Goal: Task Accomplishment & Management: Use online tool/utility

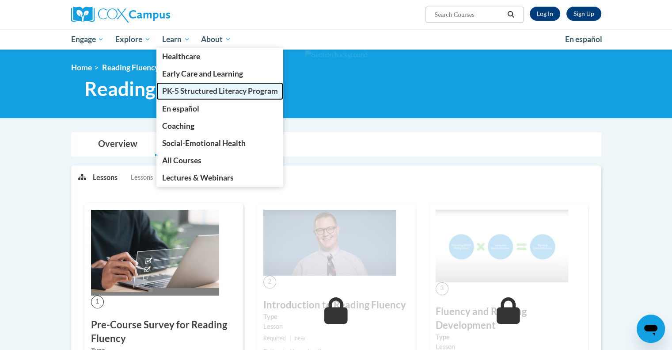
click at [182, 90] on span "PK-5 Structured Literacy Program" at bounding box center [220, 90] width 116 height 9
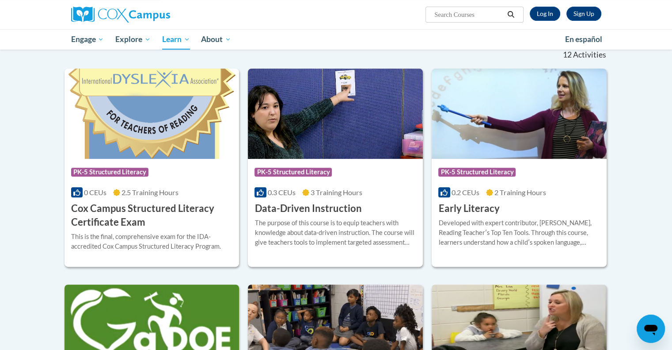
scroll to position [271, 0]
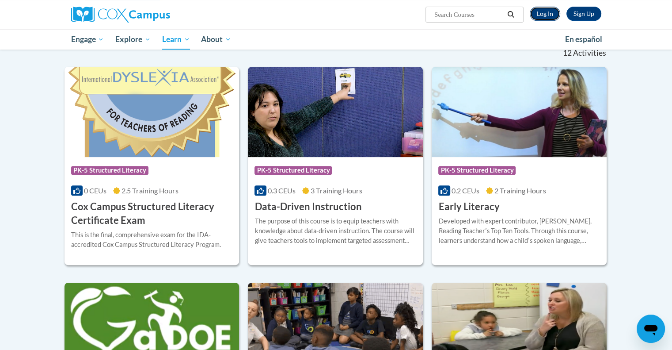
click at [546, 14] on link "Log In" at bounding box center [545, 14] width 31 height 14
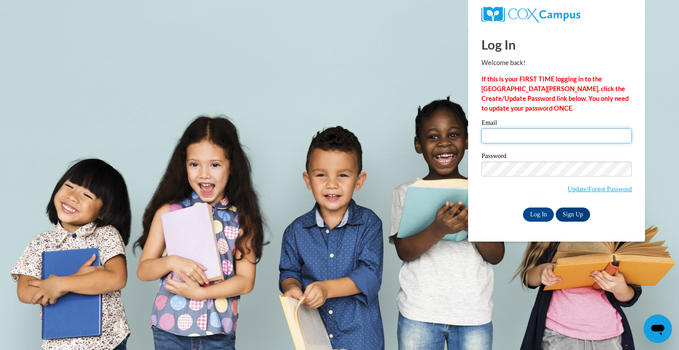
click at [531, 139] on input "Email" at bounding box center [556, 135] width 150 height 15
type input "agillum@galliavintonesc.org"
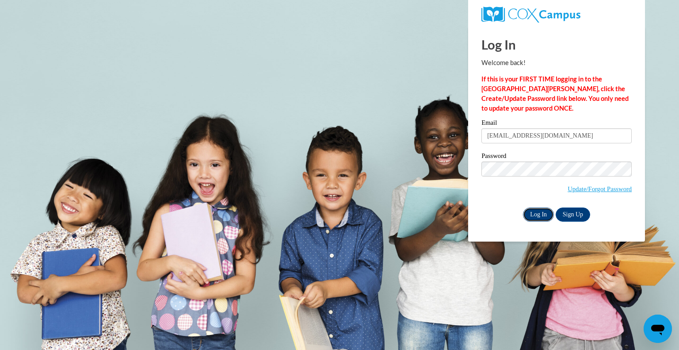
click at [535, 217] on input "Log In" at bounding box center [538, 214] width 31 height 14
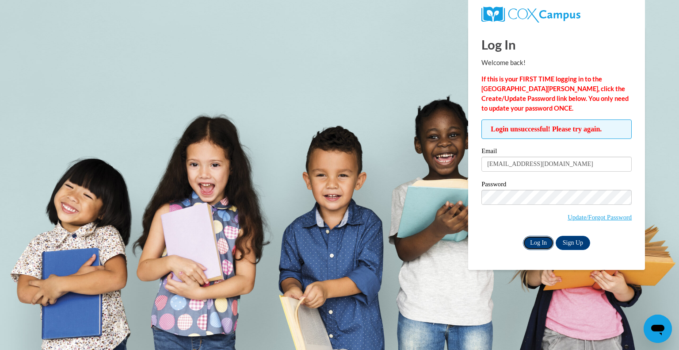
click at [539, 241] on input "Log In" at bounding box center [538, 243] width 31 height 14
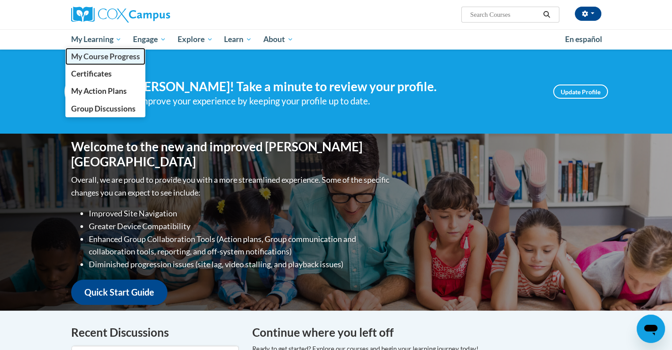
click at [101, 54] on span "My Course Progress" at bounding box center [105, 56] width 69 height 9
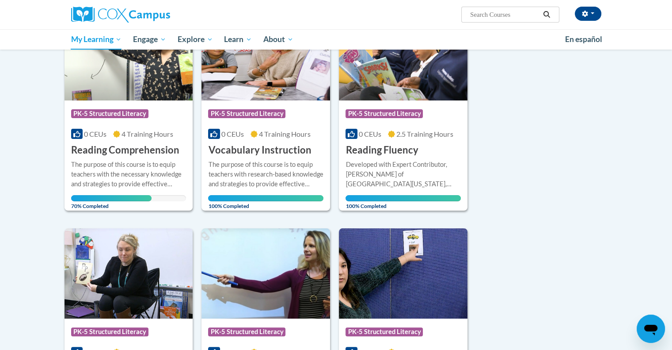
scroll to position [158, 0]
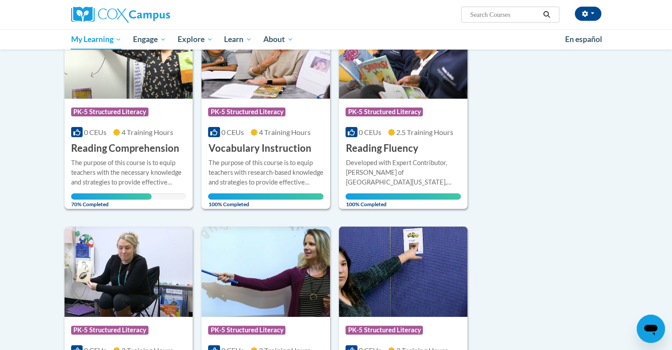
click at [115, 158] on div "The purpose of this course is to equip teachers with the necessary knowledge an…" at bounding box center [128, 172] width 115 height 29
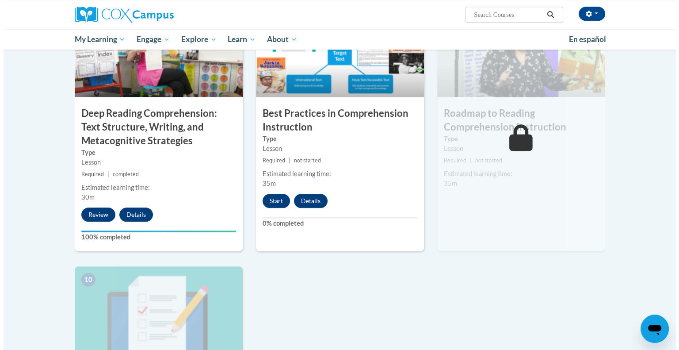
scroll to position [670, 0]
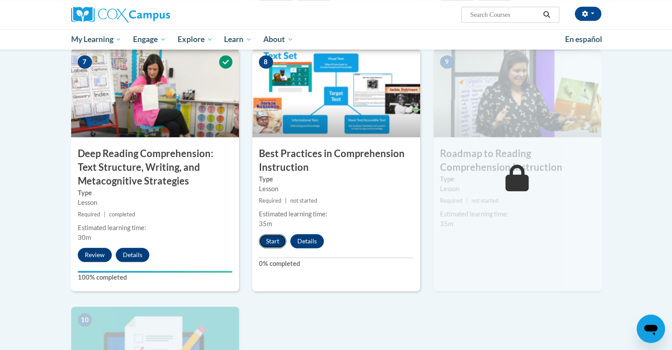
click at [277, 238] on button "Start" at bounding box center [272, 241] width 27 height 14
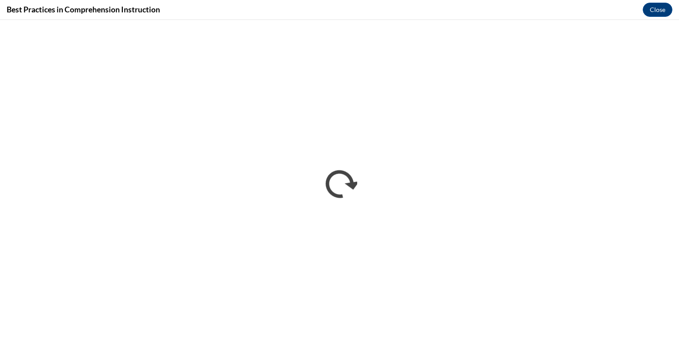
scroll to position [0, 0]
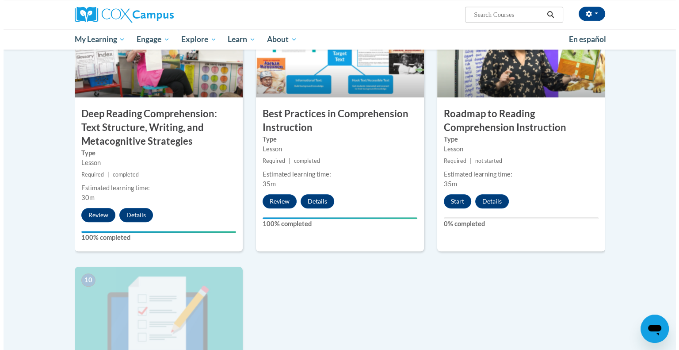
scroll to position [709, 0]
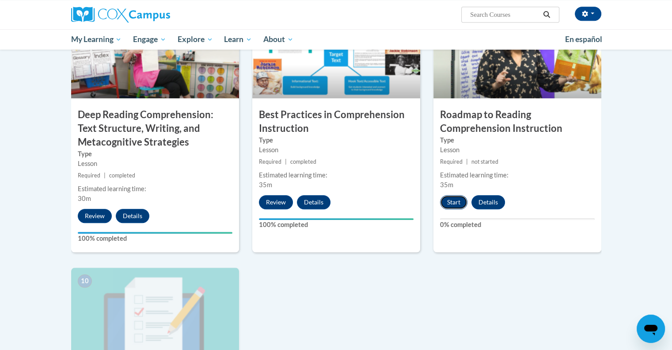
click at [456, 199] on button "Start" at bounding box center [453, 202] width 27 height 14
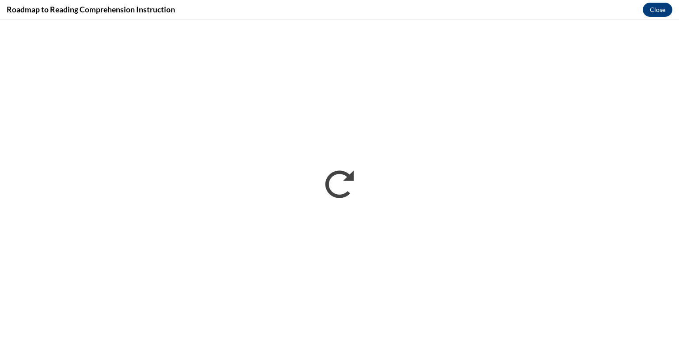
scroll to position [0, 0]
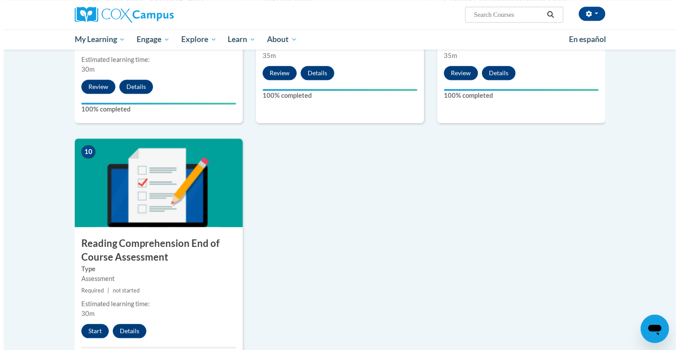
scroll to position [841, 0]
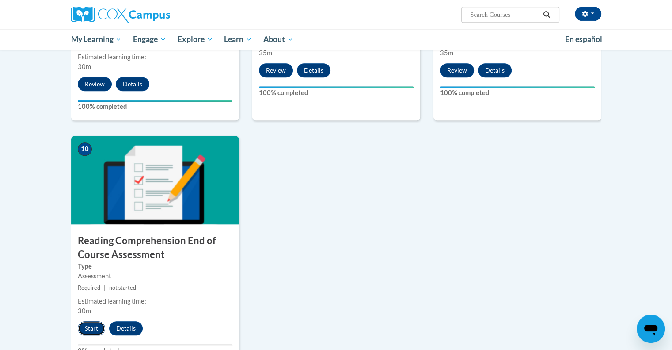
click at [90, 327] on button "Start" at bounding box center [91, 328] width 27 height 14
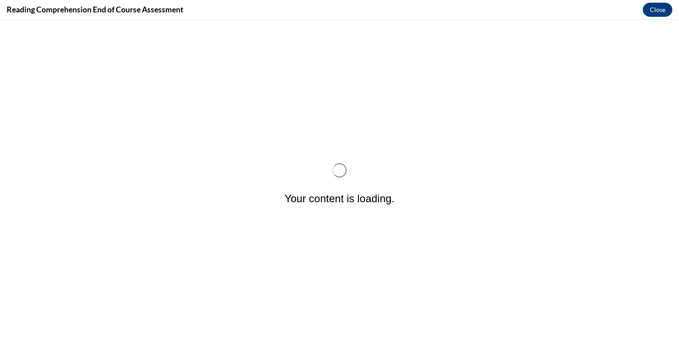
scroll to position [0, 0]
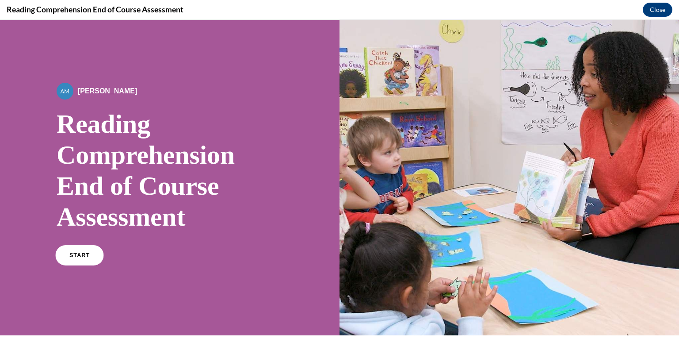
click at [85, 254] on span "START" at bounding box center [79, 255] width 20 height 7
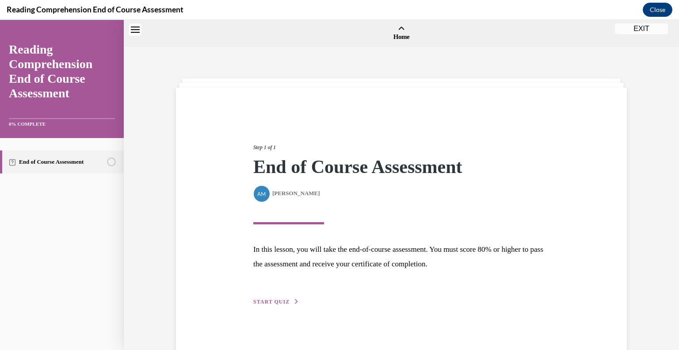
scroll to position [27, 0]
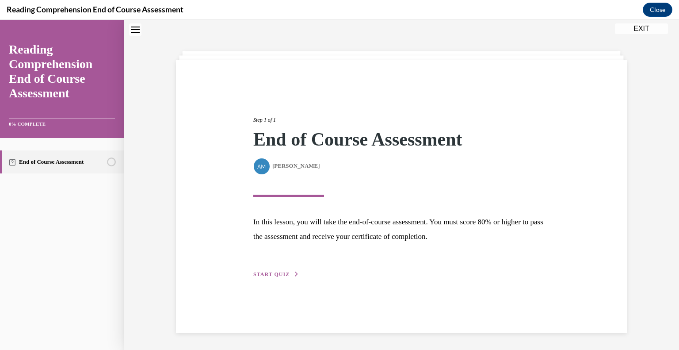
click at [275, 272] on span "START QUIZ" at bounding box center [271, 274] width 36 height 6
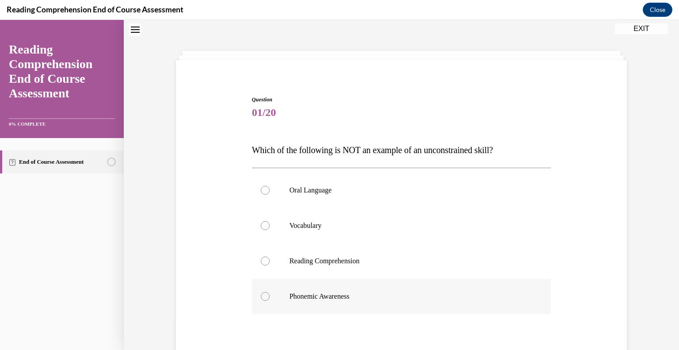
click at [318, 298] on p "Phonemic Awareness" at bounding box center [410, 296] width 240 height 9
click at [270, 298] on input "Phonemic Awareness" at bounding box center [265, 296] width 9 height 9
radio input "true"
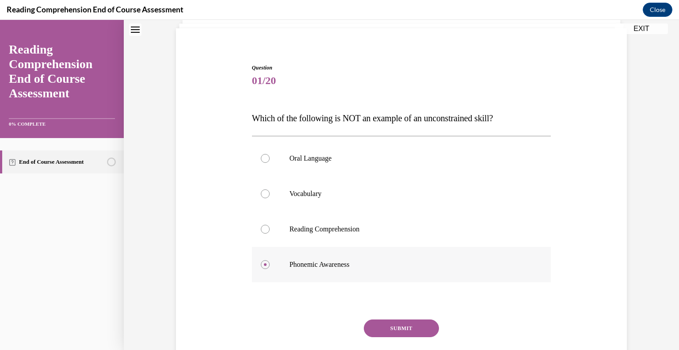
scroll to position [118, 0]
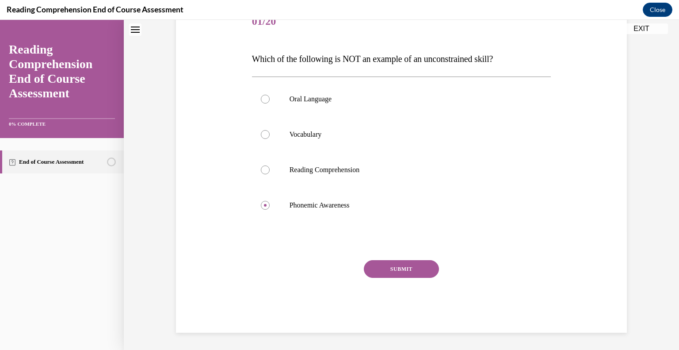
click at [403, 268] on button "SUBMIT" at bounding box center [401, 269] width 75 height 18
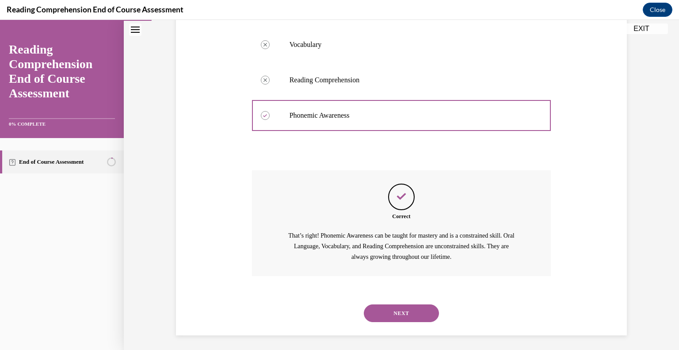
scroll to position [211, 0]
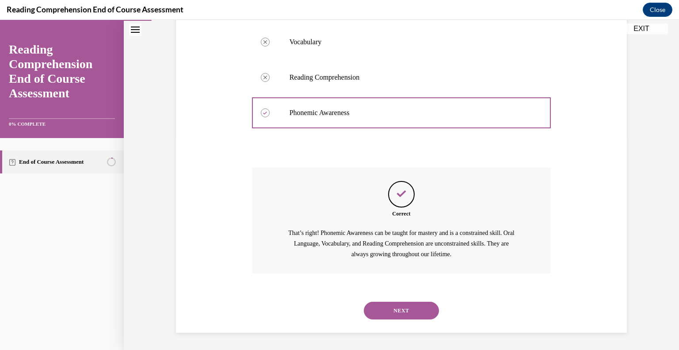
click at [396, 311] on button "NEXT" at bounding box center [401, 311] width 75 height 18
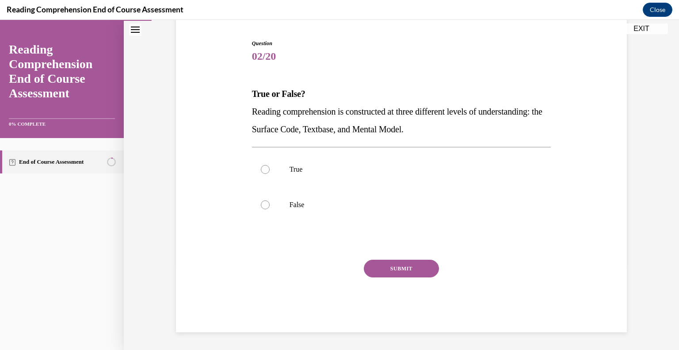
scroll to position [83, 0]
click at [340, 172] on p "True" at bounding box center [410, 169] width 240 height 9
click at [270, 172] on input "True" at bounding box center [265, 169] width 9 height 9
radio input "true"
click at [401, 269] on button "SUBMIT" at bounding box center [401, 269] width 75 height 18
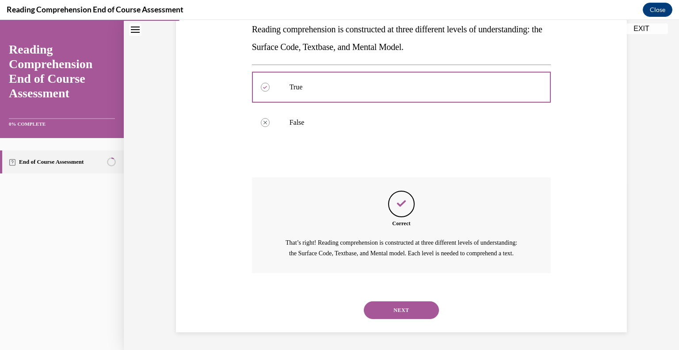
scroll to position [176, 0]
click at [400, 307] on button "NEXT" at bounding box center [401, 310] width 75 height 18
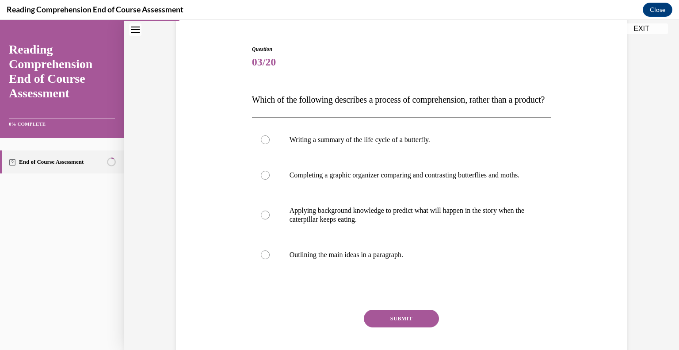
scroll to position [79, 0]
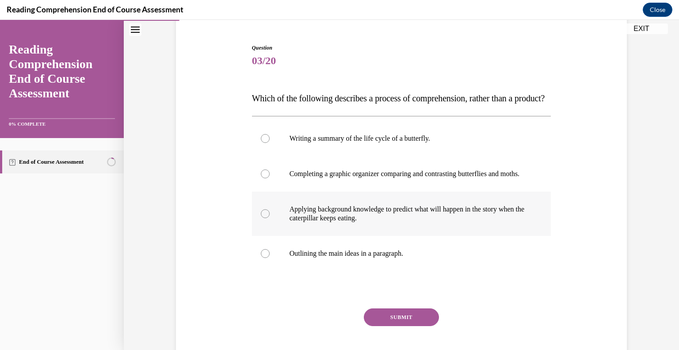
click at [452, 222] on p "Applying background knowledge to predict what will happen in the story when the…" at bounding box center [410, 214] width 240 height 18
click at [270, 218] on input "Applying background knowledge to predict what will happen in the story when the…" at bounding box center [265, 213] width 9 height 9
radio input "true"
click at [406, 326] on button "SUBMIT" at bounding box center [401, 317] width 75 height 18
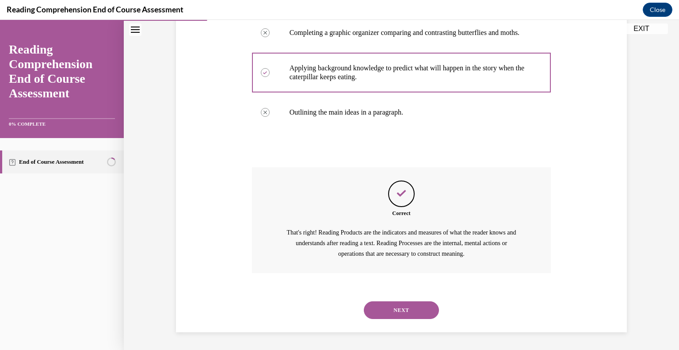
scroll to position [246, 0]
click at [405, 310] on button "NEXT" at bounding box center [401, 310] width 75 height 18
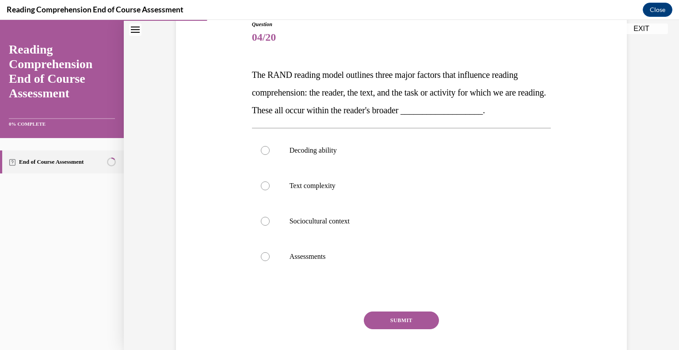
scroll to position [104, 0]
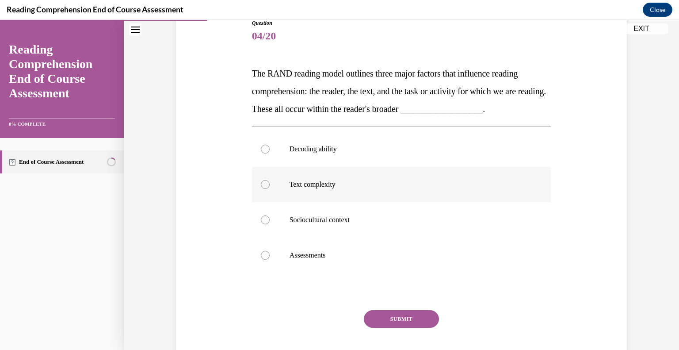
click at [332, 190] on label "Text complexity" at bounding box center [401, 184] width 299 height 35
click at [270, 189] on input "Text complexity" at bounding box center [265, 184] width 9 height 9
radio input "true"
click at [401, 318] on button "SUBMIT" at bounding box center [401, 319] width 75 height 18
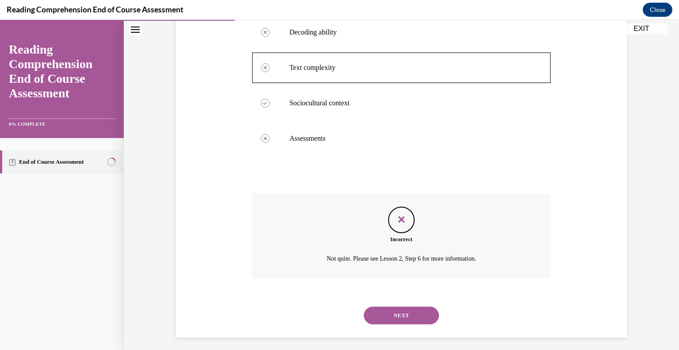
scroll to position [225, 0]
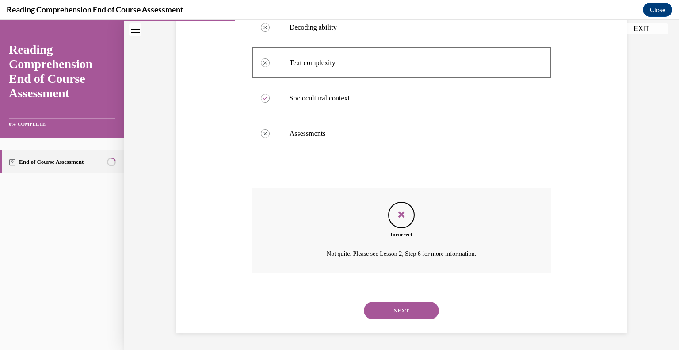
click at [400, 307] on button "NEXT" at bounding box center [401, 311] width 75 height 18
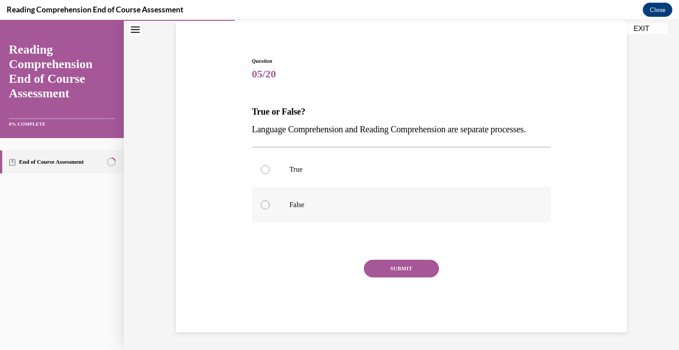
click at [306, 207] on p "False" at bounding box center [410, 204] width 240 height 9
click at [270, 207] on input "False" at bounding box center [265, 204] width 9 height 9
radio input "true"
click at [397, 267] on button "SUBMIT" at bounding box center [401, 269] width 75 height 18
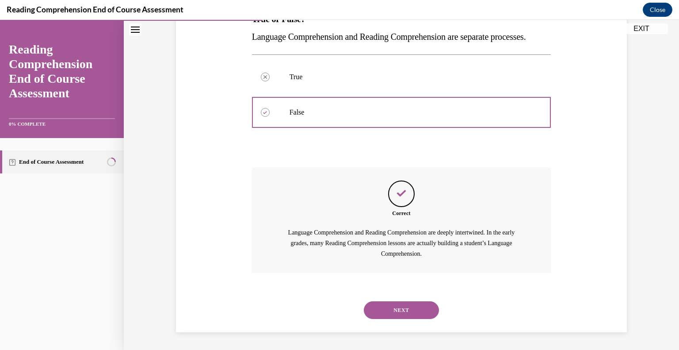
scroll to position [176, 0]
click at [400, 309] on button "NEXT" at bounding box center [401, 310] width 75 height 18
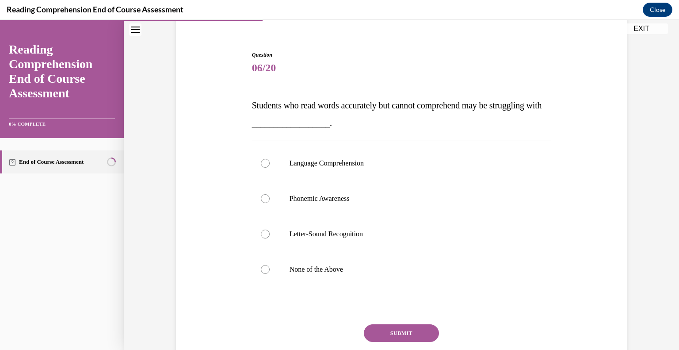
scroll to position [73, 0]
click at [436, 159] on p "Language Comprehension" at bounding box center [410, 161] width 240 height 9
click at [270, 159] on input "Language Comprehension" at bounding box center [265, 161] width 9 height 9
radio input "true"
click at [401, 330] on button "SUBMIT" at bounding box center [401, 332] width 75 height 18
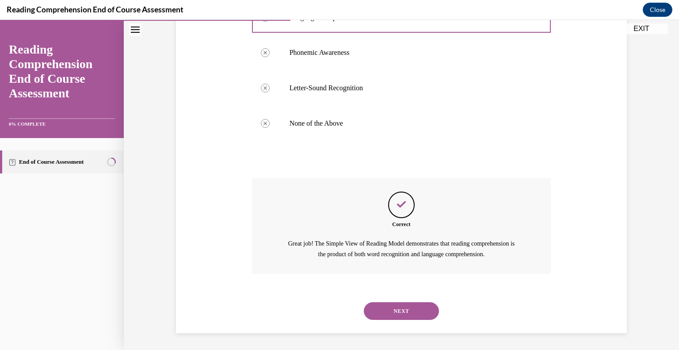
scroll to position [218, 0]
click at [402, 313] on button "NEXT" at bounding box center [401, 311] width 75 height 18
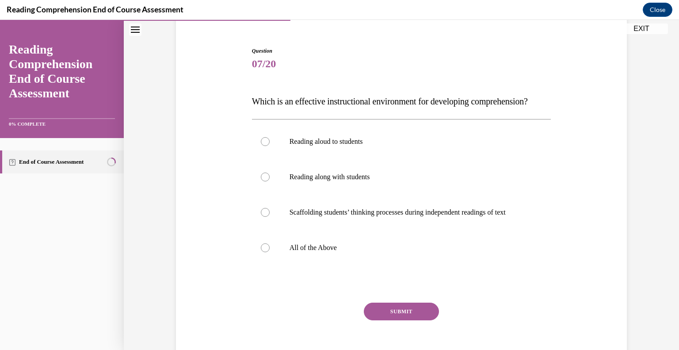
scroll to position [77, 0]
click at [309, 264] on label "All of the Above" at bounding box center [401, 246] width 299 height 35
click at [270, 251] on input "All of the Above" at bounding box center [265, 246] width 9 height 9
radio input "true"
click at [406, 319] on button "SUBMIT" at bounding box center [401, 311] width 75 height 18
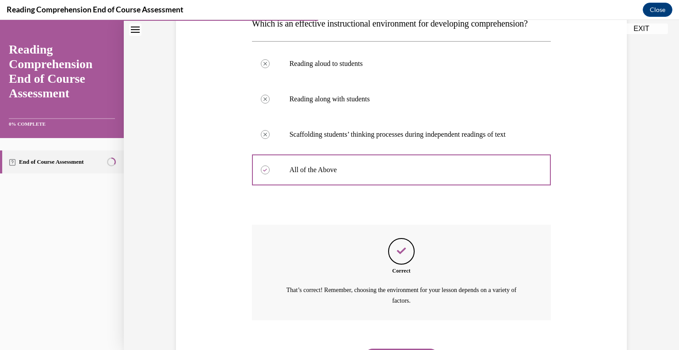
scroll to position [218, 0]
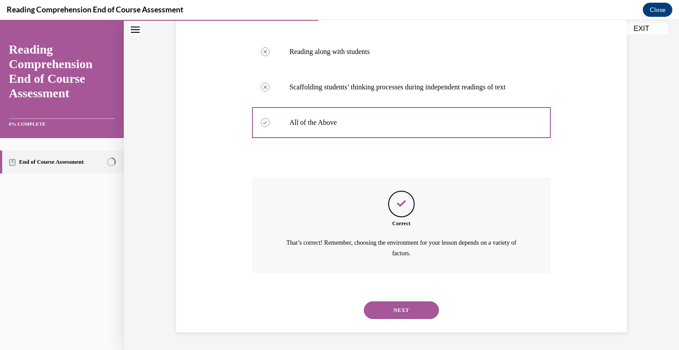
click at [410, 312] on button "NEXT" at bounding box center [401, 310] width 75 height 18
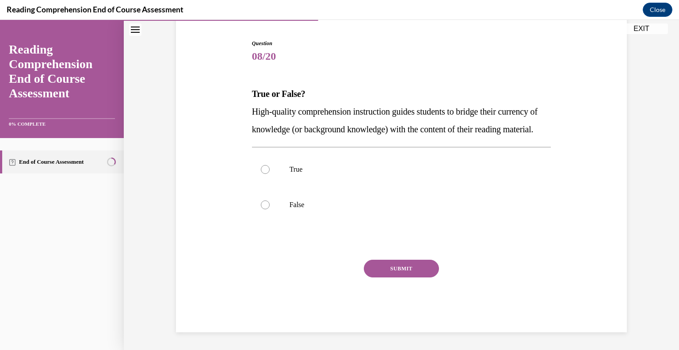
scroll to position [98, 0]
click at [299, 171] on p "True" at bounding box center [410, 169] width 240 height 9
click at [270, 171] on input "True" at bounding box center [265, 169] width 9 height 9
radio input "true"
click at [394, 271] on button "SUBMIT" at bounding box center [401, 269] width 75 height 18
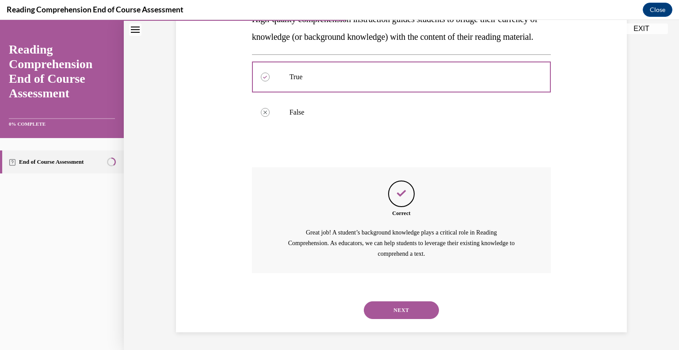
scroll to position [193, 0]
click at [397, 311] on button "NEXT" at bounding box center [401, 310] width 75 height 18
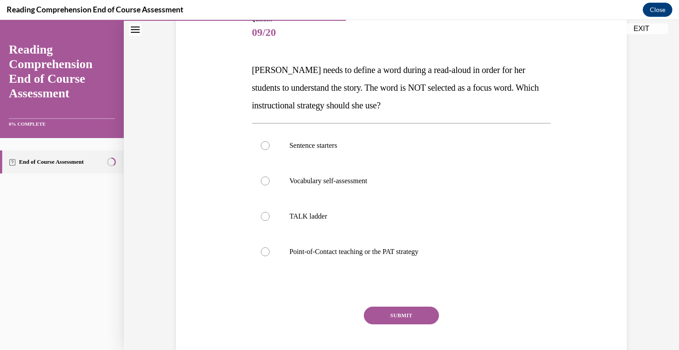
scroll to position [110, 0]
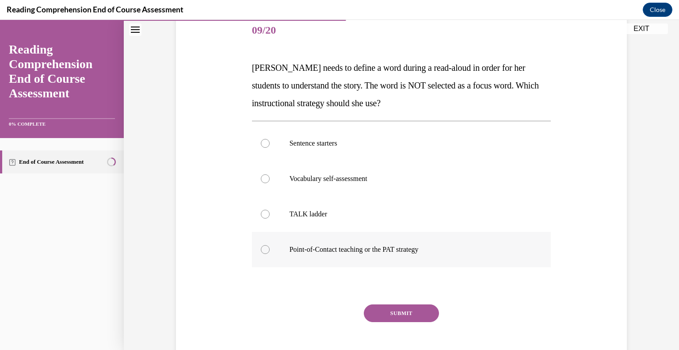
click at [401, 251] on p "Point-of-Contact teaching or the PAT strategy" at bounding box center [410, 249] width 240 height 9
click at [270, 251] on input "Point-of-Contact teaching or the PAT strategy" at bounding box center [265, 249] width 9 height 9
radio input "true"
click at [402, 312] on button "SUBMIT" at bounding box center [401, 313] width 75 height 18
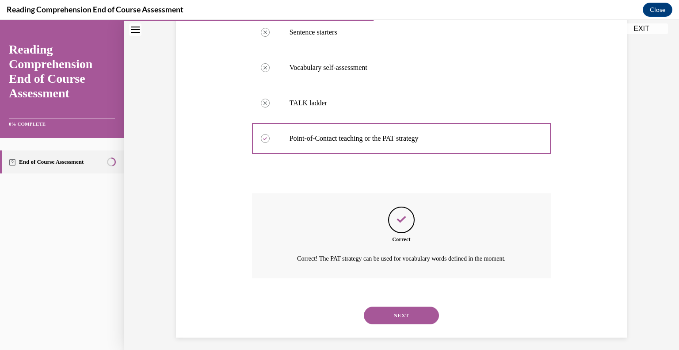
scroll to position [225, 0]
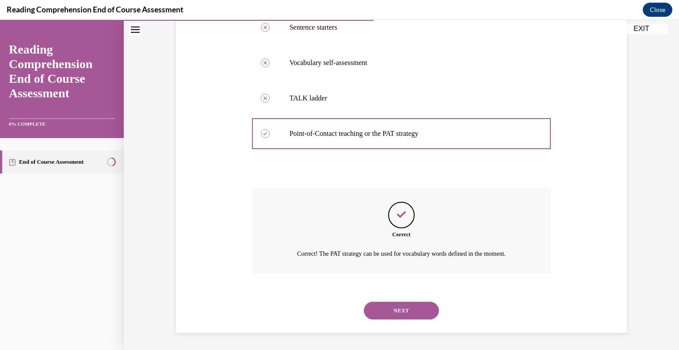
click at [402, 312] on button "NEXT" at bounding box center [401, 311] width 75 height 18
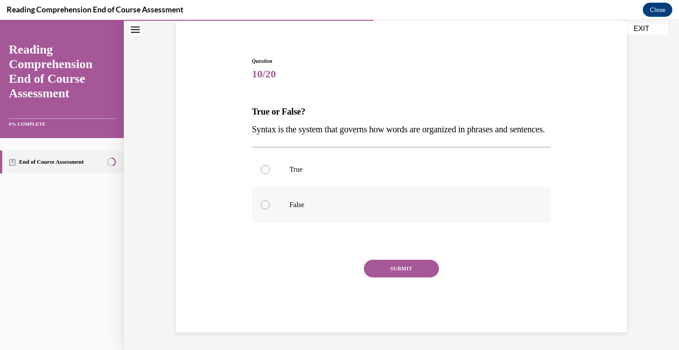
click at [314, 206] on p "False" at bounding box center [410, 204] width 240 height 9
click at [270, 206] on input "False" at bounding box center [265, 204] width 9 height 9
radio input "true"
click at [318, 166] on p "True" at bounding box center [410, 169] width 240 height 9
click at [270, 166] on input "True" at bounding box center [265, 169] width 9 height 9
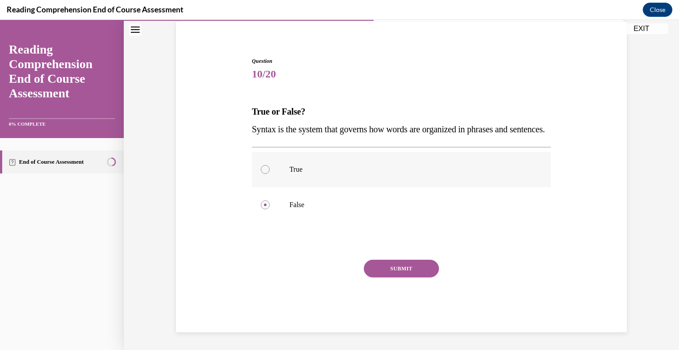
radio input "true"
click at [400, 265] on button "SUBMIT" at bounding box center [401, 269] width 75 height 18
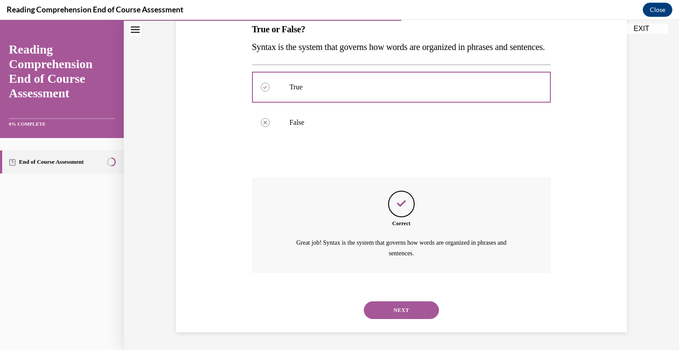
scroll to position [165, 0]
click at [397, 312] on button "NEXT" at bounding box center [401, 310] width 75 height 18
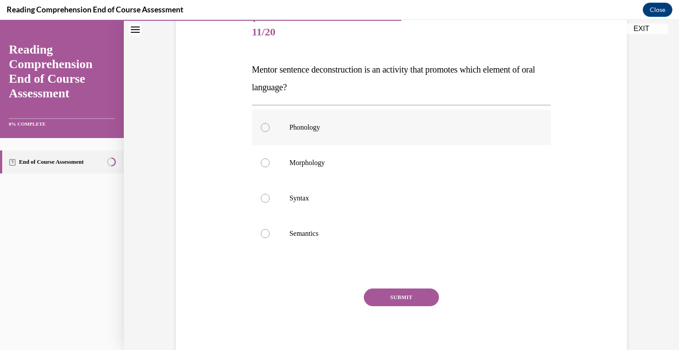
scroll to position [109, 0]
click at [307, 233] on p "Semantics" at bounding box center [410, 232] width 240 height 9
click at [270, 233] on input "Semantics" at bounding box center [265, 232] width 9 height 9
radio input "true"
click at [396, 297] on button "SUBMIT" at bounding box center [401, 296] width 75 height 18
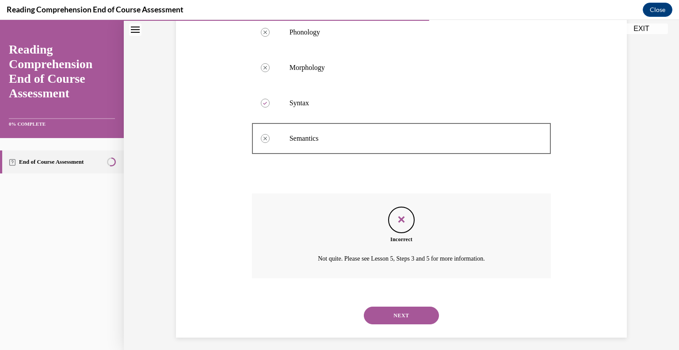
scroll to position [208, 0]
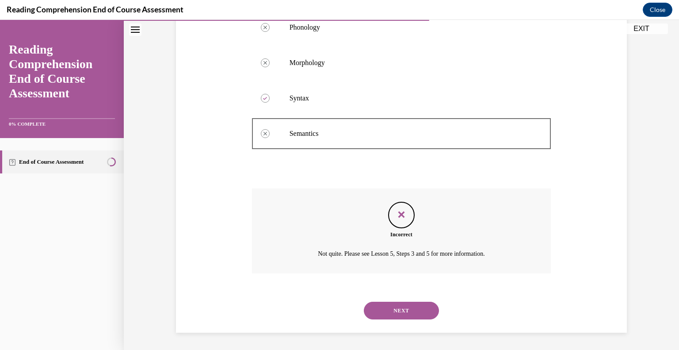
click at [404, 312] on button "NEXT" at bounding box center [401, 311] width 75 height 18
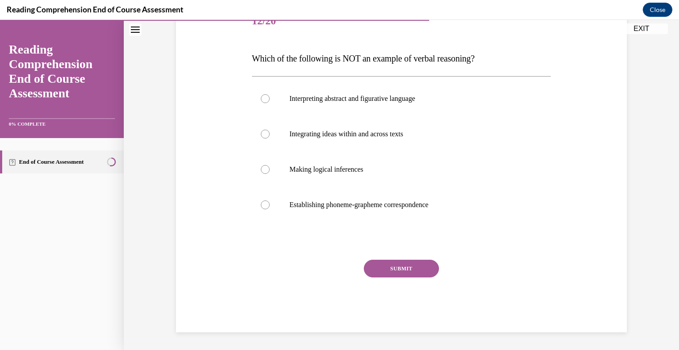
scroll to position [98, 0]
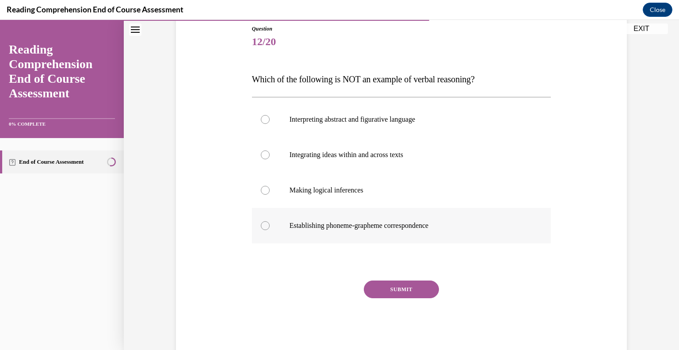
click at [397, 221] on p "Establishing phoneme-grapheme correspondence" at bounding box center [410, 225] width 240 height 9
click at [270, 221] on input "Establishing phoneme-grapheme correspondence" at bounding box center [265, 225] width 9 height 9
radio input "true"
click at [403, 287] on button "SUBMIT" at bounding box center [401, 289] width 75 height 18
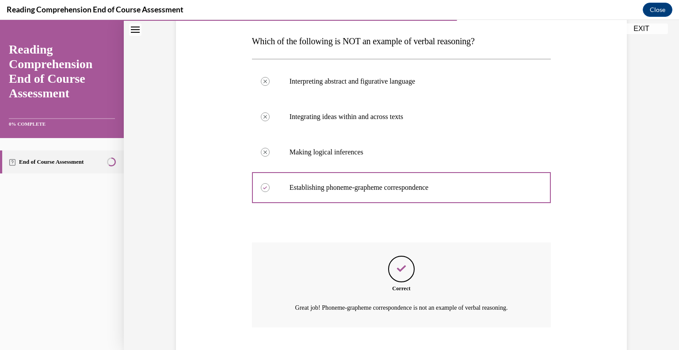
scroll to position [190, 0]
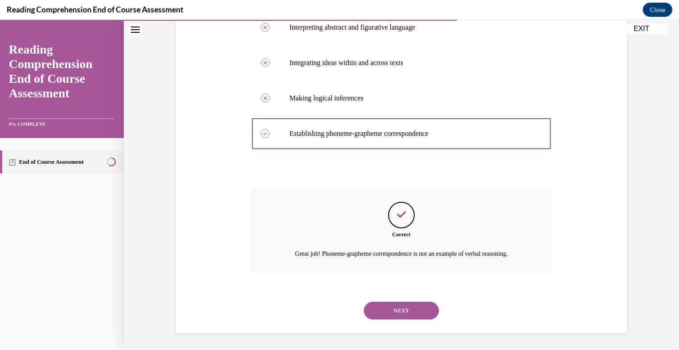
click at [401, 311] on button "NEXT" at bounding box center [401, 311] width 75 height 18
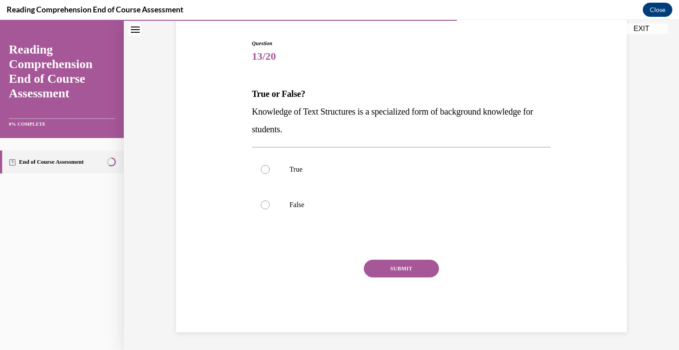
scroll to position [83, 0]
click at [340, 167] on p "True" at bounding box center [410, 169] width 240 height 9
click at [270, 167] on input "True" at bounding box center [265, 169] width 9 height 9
radio input "true"
click at [400, 270] on button "SUBMIT" at bounding box center [401, 269] width 75 height 18
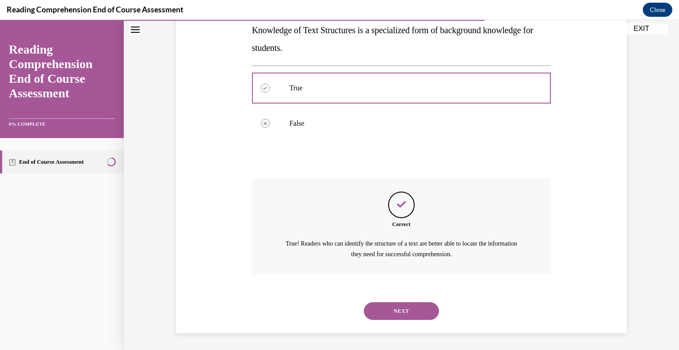
scroll to position [165, 0]
click at [400, 313] on button "NEXT" at bounding box center [401, 311] width 75 height 18
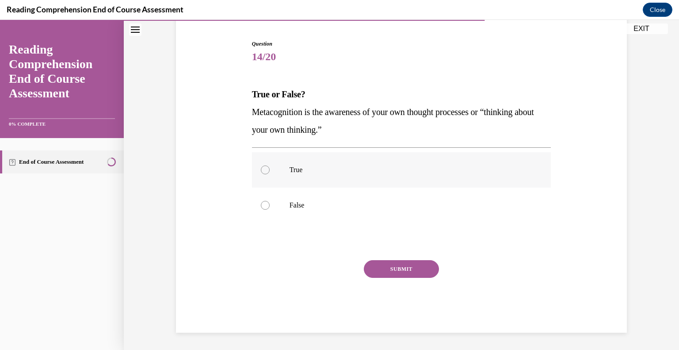
click at [352, 161] on label "True" at bounding box center [401, 169] width 299 height 35
click at [270, 165] on input "True" at bounding box center [265, 169] width 9 height 9
radio input "true"
click at [397, 270] on button "SUBMIT" at bounding box center [401, 269] width 75 height 18
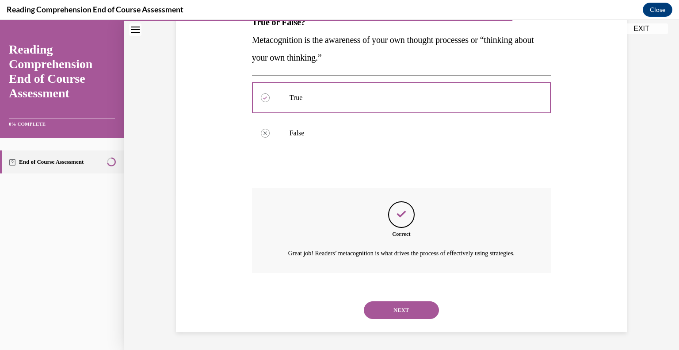
scroll to position [165, 0]
click at [397, 309] on button "NEXT" at bounding box center [401, 310] width 75 height 18
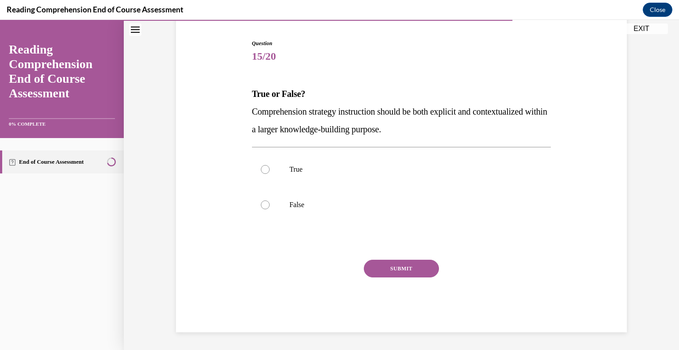
scroll to position [83, 0]
click at [429, 162] on label "True" at bounding box center [401, 169] width 299 height 35
click at [270, 165] on input "True" at bounding box center [265, 169] width 9 height 9
radio input "true"
click at [400, 269] on button "SUBMIT" at bounding box center [401, 269] width 75 height 18
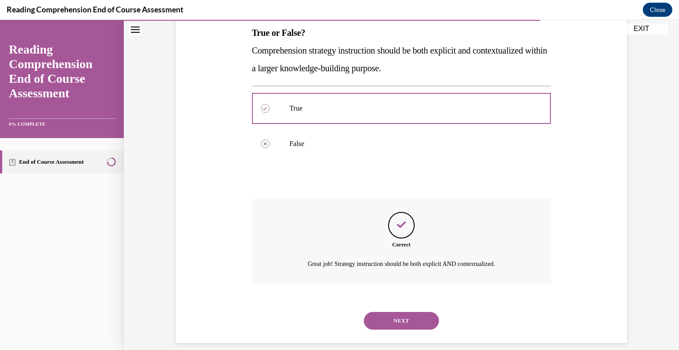
scroll to position [155, 0]
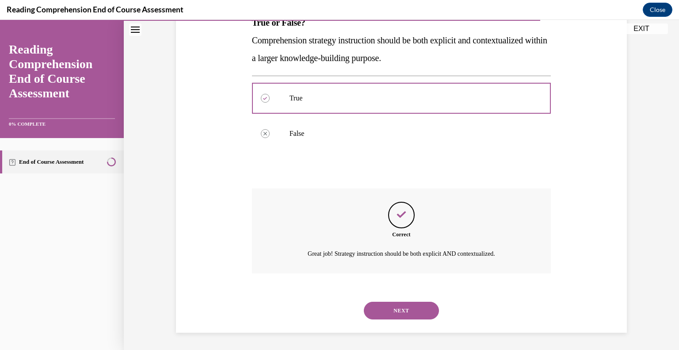
click at [395, 308] on button "NEXT" at bounding box center [401, 311] width 75 height 18
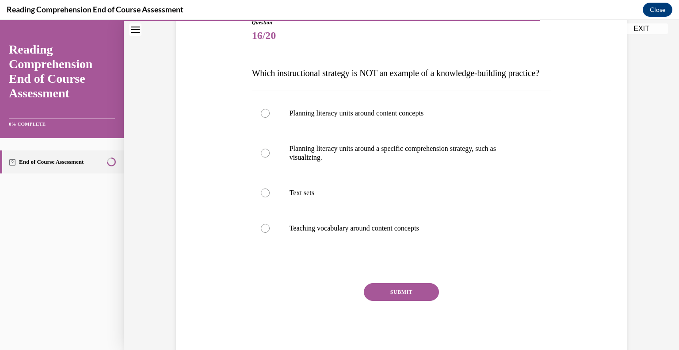
scroll to position [106, 0]
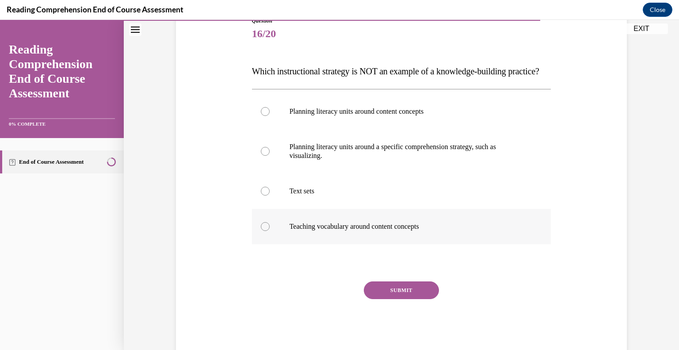
click at [410, 231] on p "Teaching vocabulary around content concepts" at bounding box center [410, 226] width 240 height 9
click at [270, 231] on input "Teaching vocabulary around content concepts" at bounding box center [265, 226] width 9 height 9
radio input "true"
click at [403, 299] on button "SUBMIT" at bounding box center [401, 290] width 75 height 18
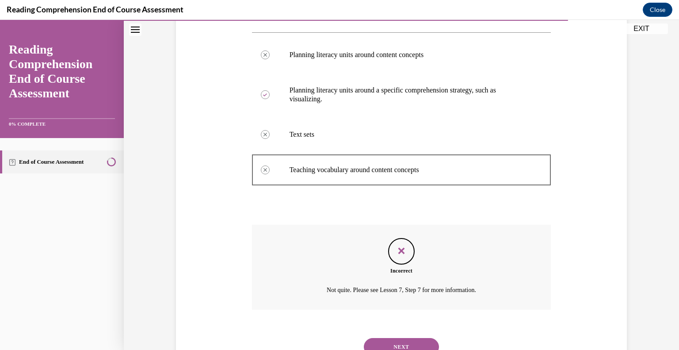
scroll to position [217, 0]
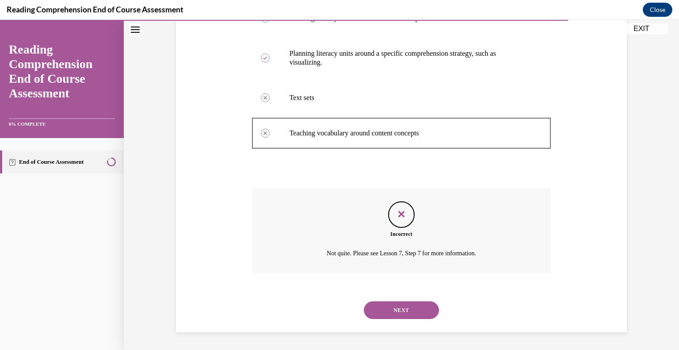
click at [401, 313] on button "NEXT" at bounding box center [401, 310] width 75 height 18
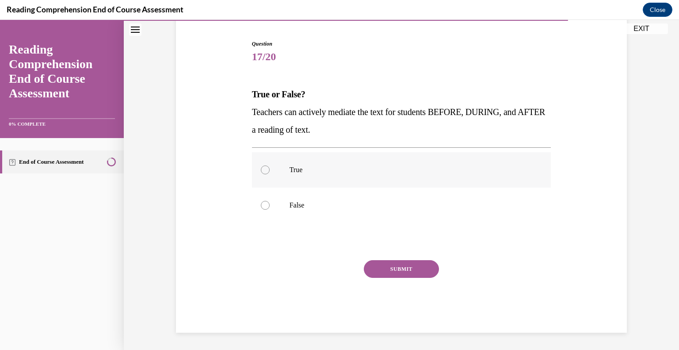
click at [420, 169] on p "True" at bounding box center [410, 169] width 240 height 9
click at [270, 169] on input "True" at bounding box center [265, 169] width 9 height 9
radio input "true"
click at [405, 269] on button "SUBMIT" at bounding box center [401, 269] width 75 height 18
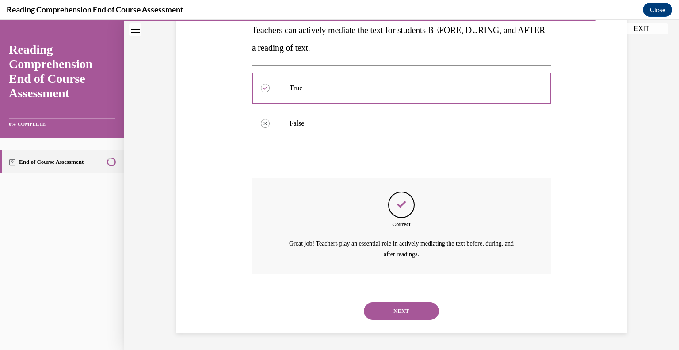
scroll to position [165, 0]
click at [398, 309] on button "NEXT" at bounding box center [401, 311] width 75 height 18
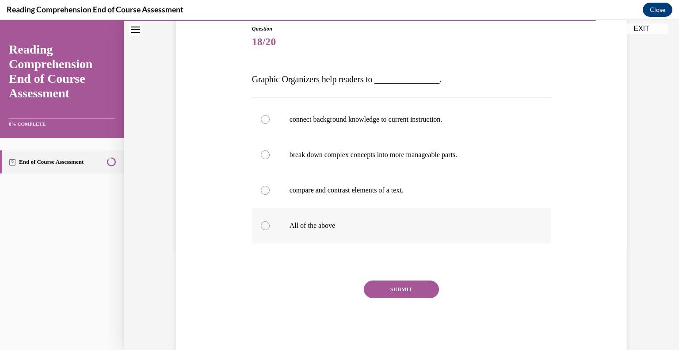
click at [333, 222] on p "All of the above" at bounding box center [410, 225] width 240 height 9
click at [270, 222] on input "All of the above" at bounding box center [265, 225] width 9 height 9
radio input "true"
click at [401, 290] on button "SUBMIT" at bounding box center [401, 289] width 75 height 18
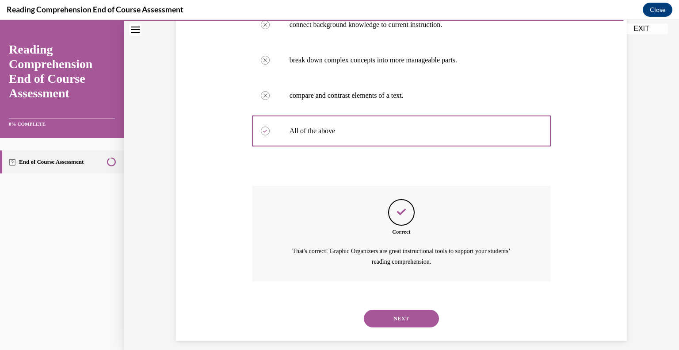
scroll to position [201, 0]
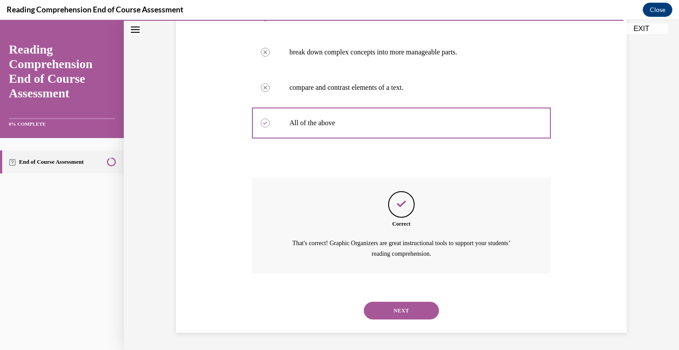
click at [403, 309] on button "NEXT" at bounding box center [401, 311] width 75 height 18
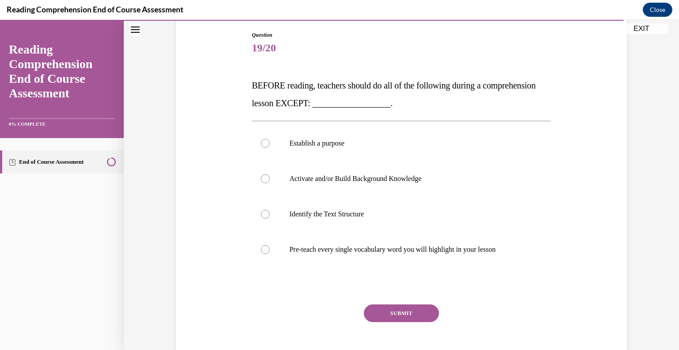
scroll to position [93, 0]
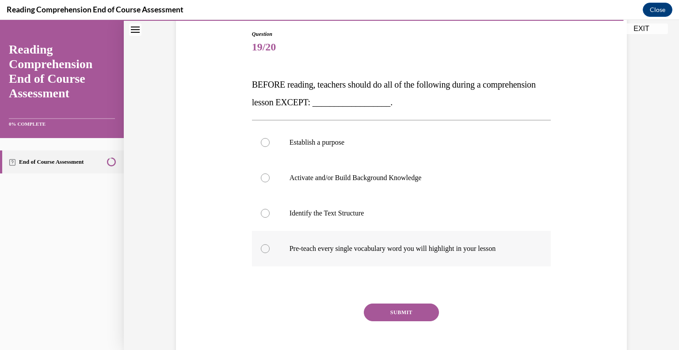
click at [476, 245] on p "Pre-teach every single vocabulary word you will highlight in your lesson" at bounding box center [410, 248] width 240 height 9
click at [270, 245] on input "Pre-teach every single vocabulary word you will highlight in your lesson" at bounding box center [265, 248] width 9 height 9
radio input "true"
click at [402, 313] on button "SUBMIT" at bounding box center [401, 312] width 75 height 18
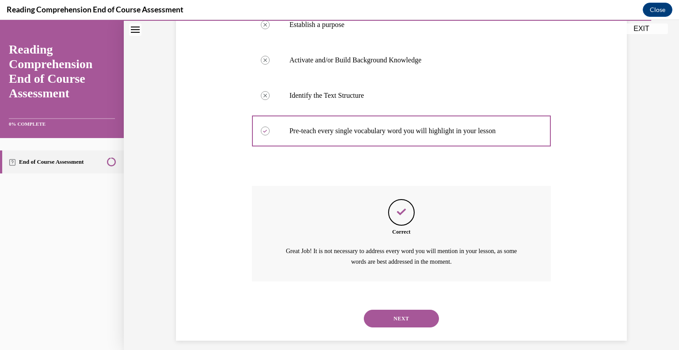
scroll to position [218, 0]
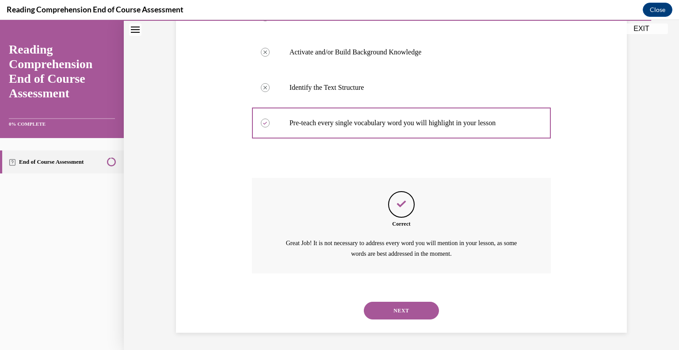
click at [402, 313] on button "NEXT" at bounding box center [401, 311] width 75 height 18
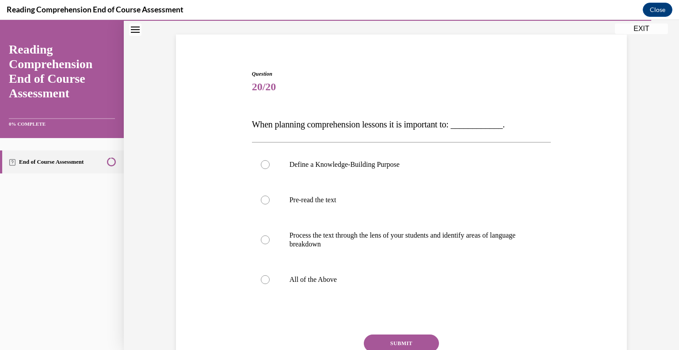
scroll to position [55, 0]
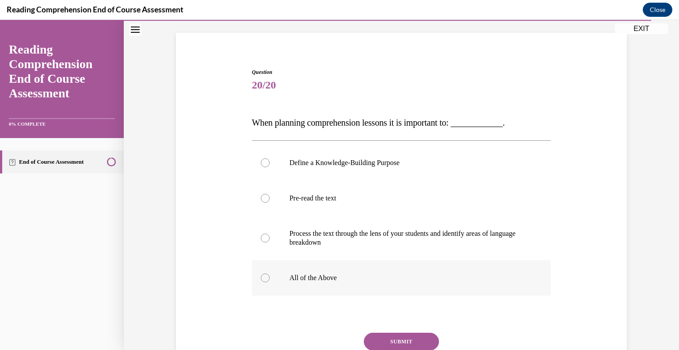
click at [327, 275] on p "All of the Above" at bounding box center [410, 277] width 240 height 9
click at [270, 275] on input "All of the Above" at bounding box center [265, 277] width 9 height 9
radio input "true"
click at [400, 344] on button "SUBMIT" at bounding box center [401, 341] width 75 height 18
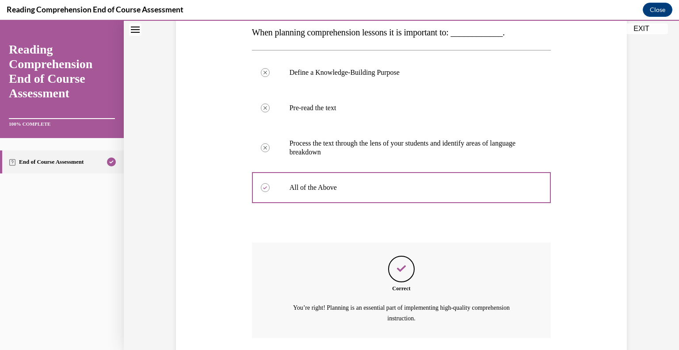
scroll to position [210, 0]
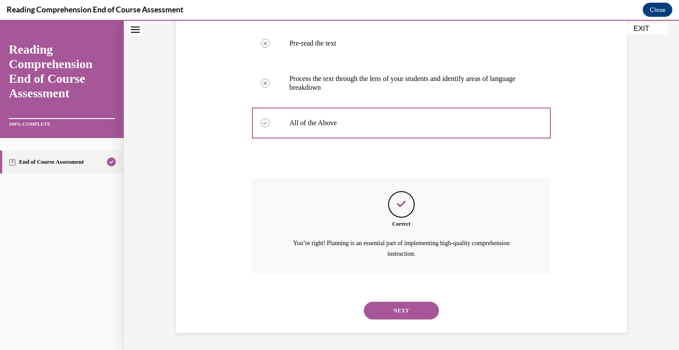
click at [400, 306] on button "NEXT" at bounding box center [401, 311] width 75 height 18
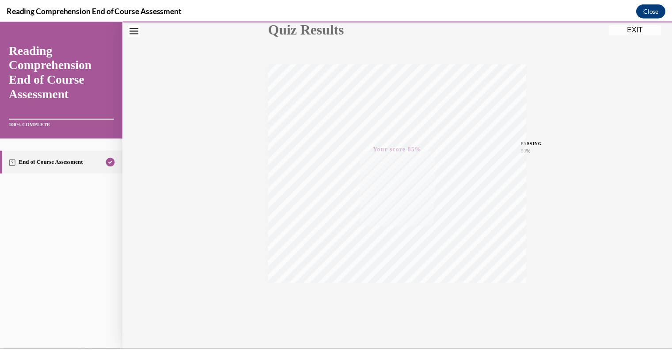
scroll to position [123, 0]
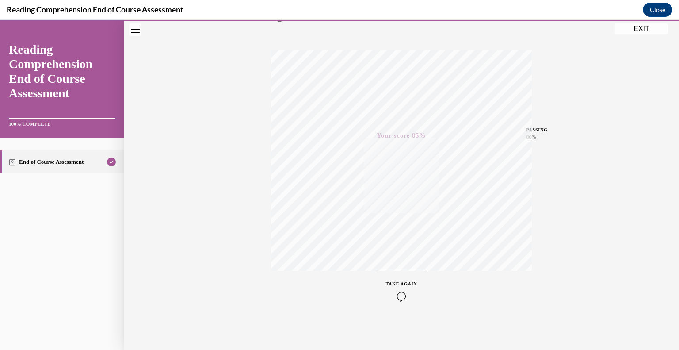
click at [642, 29] on button "EXIT" at bounding box center [641, 28] width 53 height 11
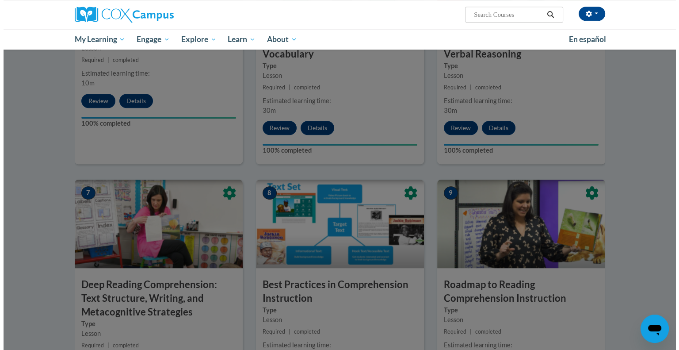
scroll to position [539, 0]
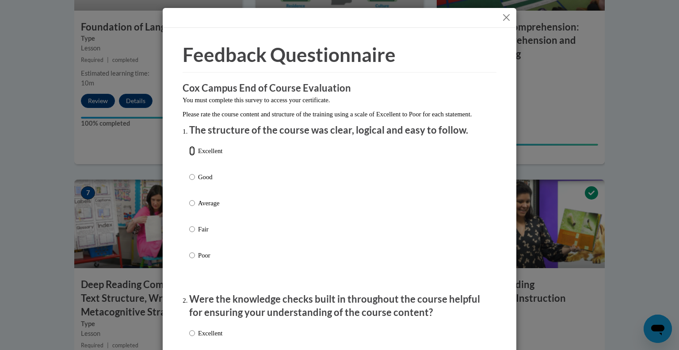
click at [191, 156] on input "Excellent" at bounding box center [192, 151] width 6 height 10
radio input "true"
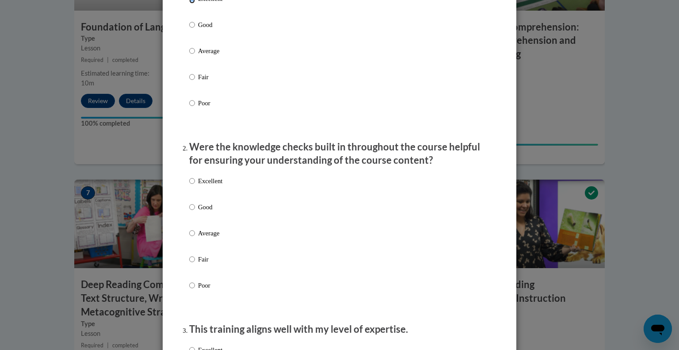
scroll to position [154, 0]
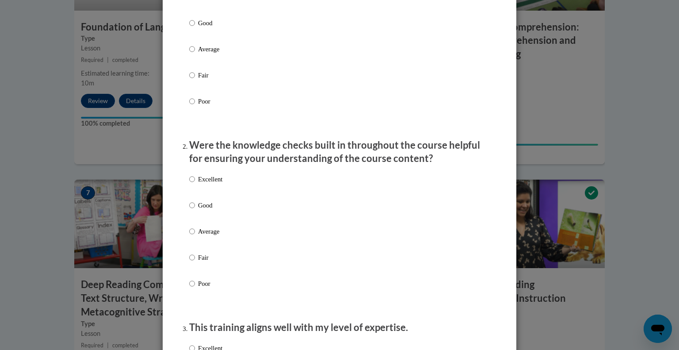
click at [218, 184] on p "Excellent" at bounding box center [210, 179] width 24 height 10
click at [195, 184] on input "Excellent" at bounding box center [192, 179] width 6 height 10
radio input "true"
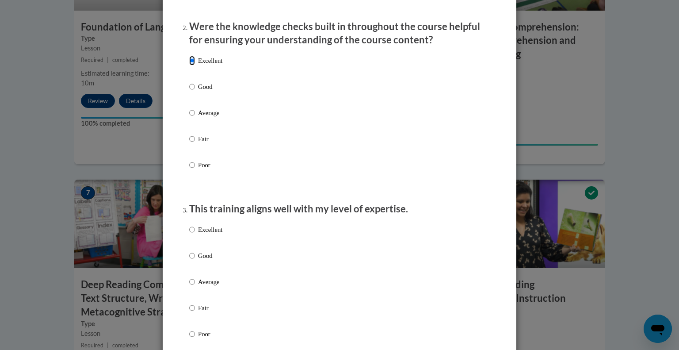
scroll to position [288, 0]
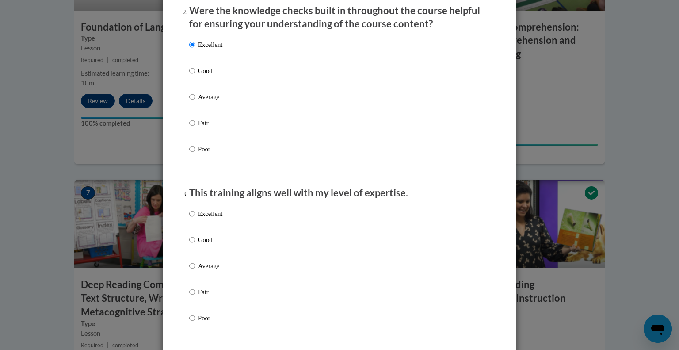
click at [215, 218] on p "Excellent" at bounding box center [210, 214] width 24 height 10
click at [195, 218] on input "Excellent" at bounding box center [192, 214] width 6 height 10
radio input "true"
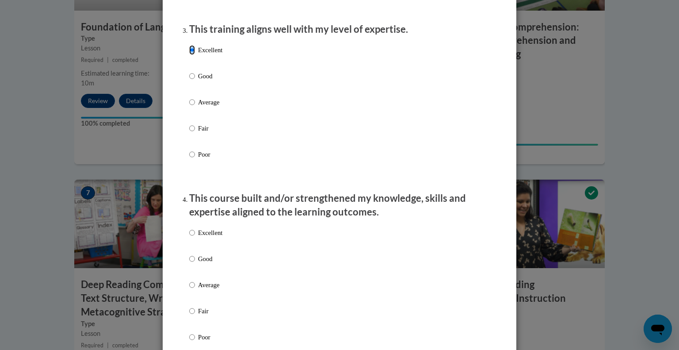
scroll to position [452, 0]
click at [218, 237] on p "Excellent" at bounding box center [210, 232] width 24 height 10
click at [195, 237] on input "Excellent" at bounding box center [192, 232] width 6 height 10
radio input "true"
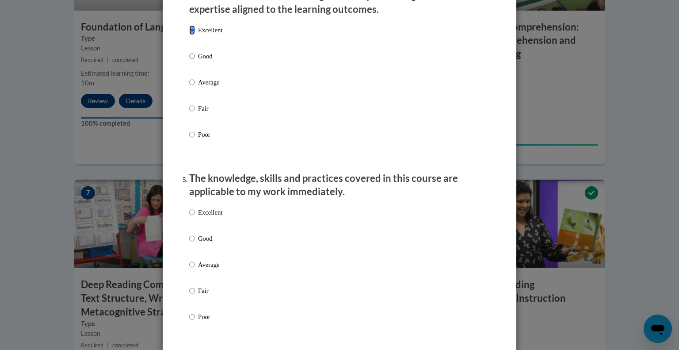
scroll to position [656, 0]
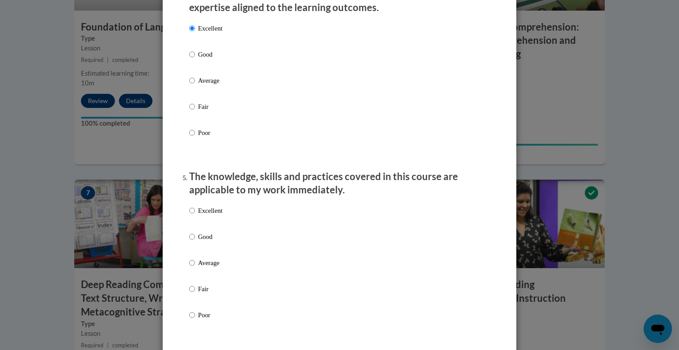
click at [210, 215] on p "Excellent" at bounding box center [210, 211] width 24 height 10
click at [195, 215] on input "Excellent" at bounding box center [192, 211] width 6 height 10
radio input "true"
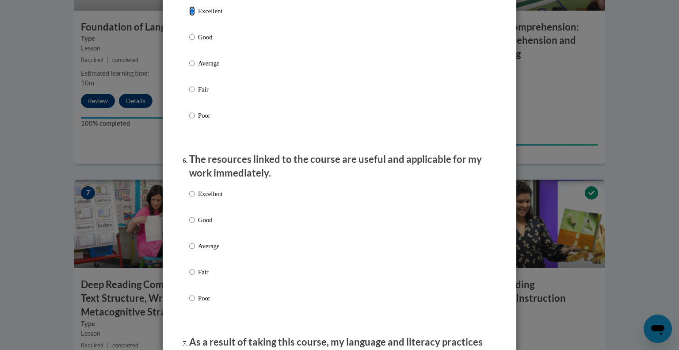
scroll to position [856, 0]
click at [210, 198] on p "Excellent" at bounding box center [210, 193] width 24 height 10
click at [195, 198] on input "Excellent" at bounding box center [192, 193] width 6 height 10
radio input "true"
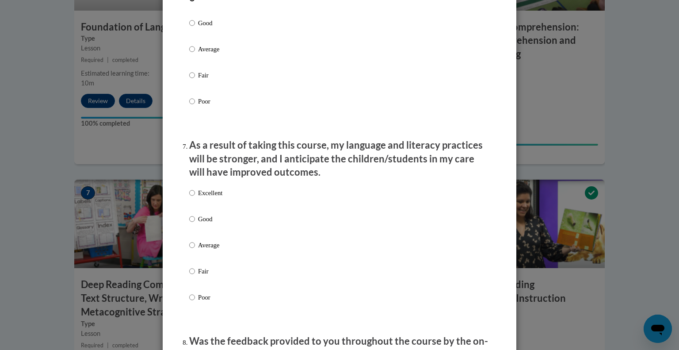
scroll to position [1052, 0]
click at [214, 198] on p "Excellent" at bounding box center [210, 193] width 24 height 10
click at [195, 198] on input "Excellent" at bounding box center [192, 193] width 6 height 10
radio input "true"
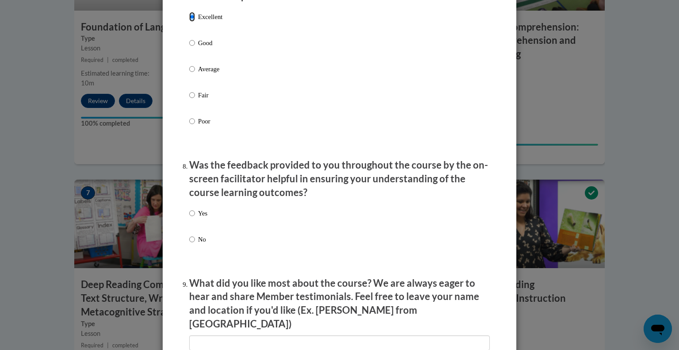
scroll to position [1229, 0]
click at [198, 218] on p "Yes" at bounding box center [202, 213] width 9 height 10
click at [195, 218] on input "Yes" at bounding box center [192, 213] width 6 height 10
radio input "true"
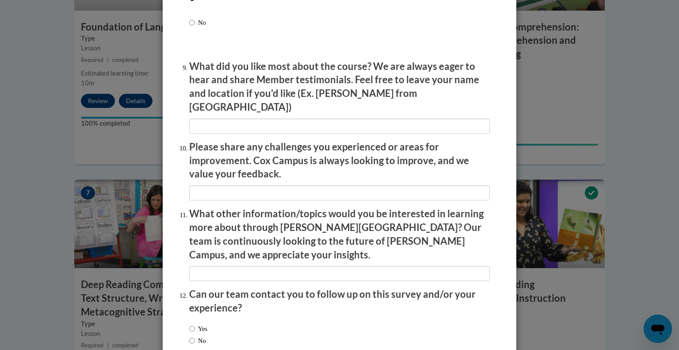
scroll to position [1491, 0]
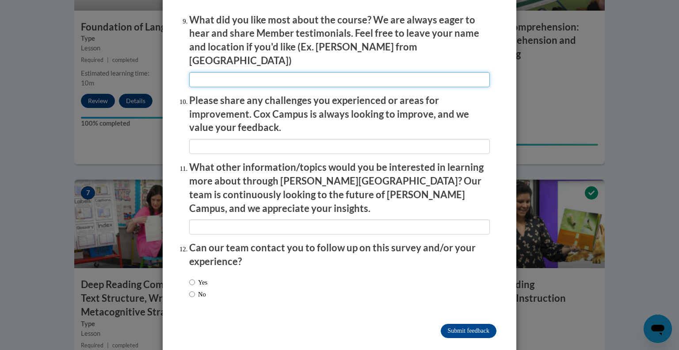
click at [307, 75] on input "textbox" at bounding box center [339, 79] width 301 height 15
type input "Resources"
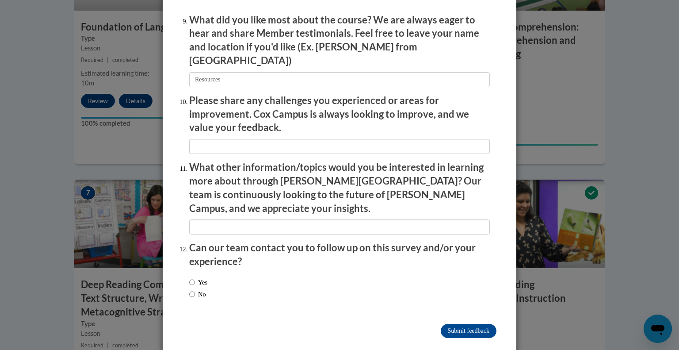
click at [195, 289] on label "No" at bounding box center [197, 294] width 17 height 10
click at [195, 289] on input "No" at bounding box center [192, 294] width 6 height 10
radio input "true"
click at [201, 277] on label "Yes" at bounding box center [198, 282] width 18 height 10
click at [195, 277] on input "Yes" at bounding box center [192, 282] width 6 height 10
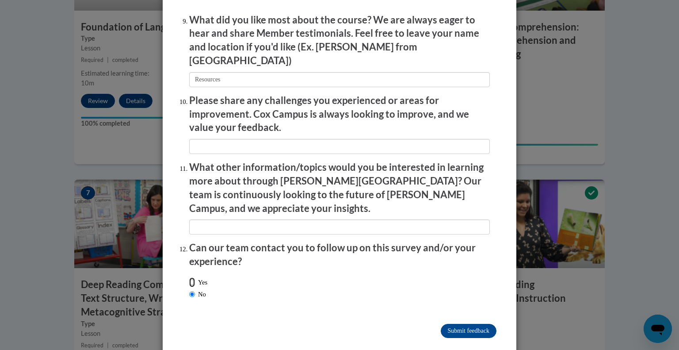
radio input "true"
click at [463, 324] on input "Submit feedback" at bounding box center [469, 331] width 56 height 14
